Goal: Task Accomplishment & Management: Use online tool/utility

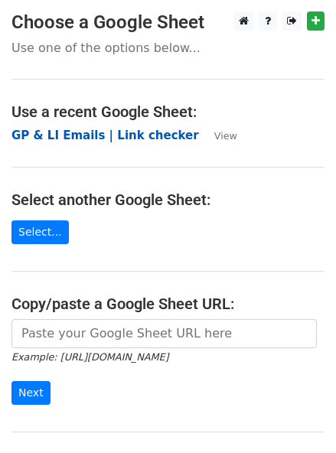
click at [71, 139] on strong "GP & LI Emails | Link checker" at bounding box center [105, 136] width 188 height 14
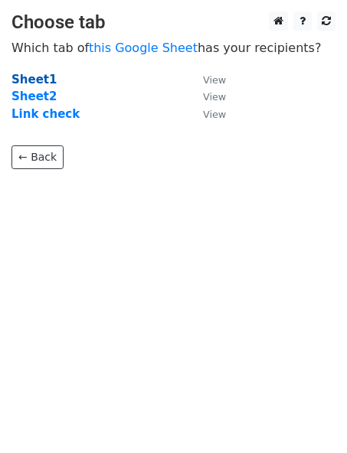
click at [34, 82] on strong "Sheet1" at bounding box center [33, 80] width 45 height 14
